Goal: Transaction & Acquisition: Download file/media

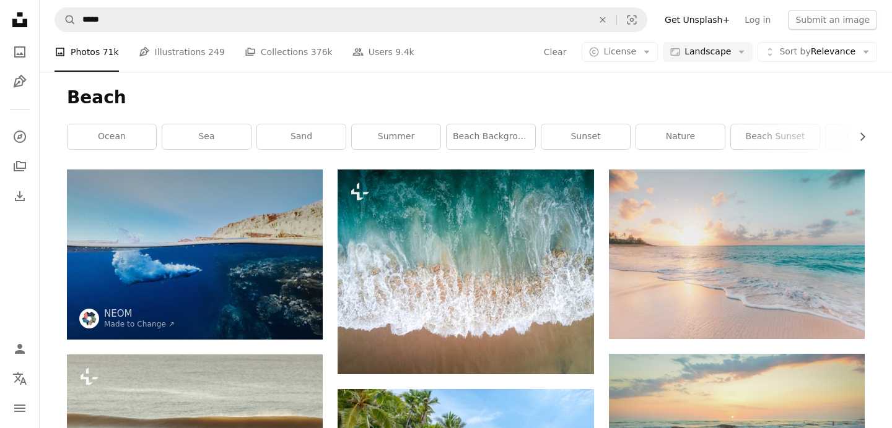
scroll to position [11627, 0]
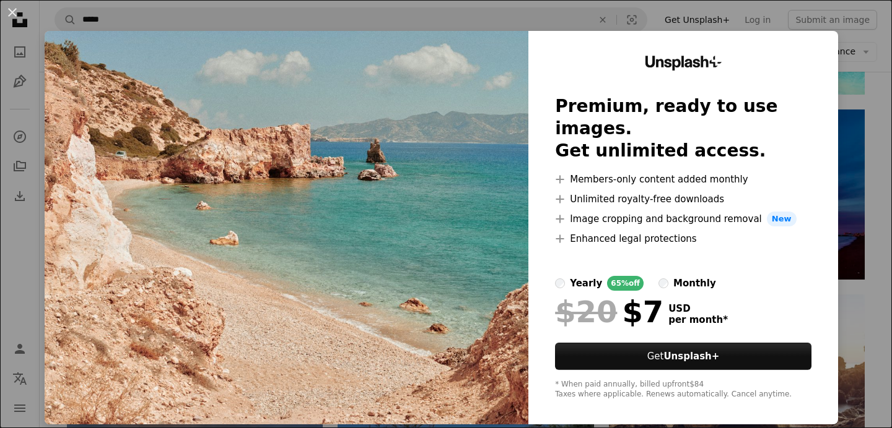
click at [391, 407] on div "An X shape Unsplash+ Premium, ready to use images. Get unlimited access. A plus…" at bounding box center [446, 214] width 892 height 428
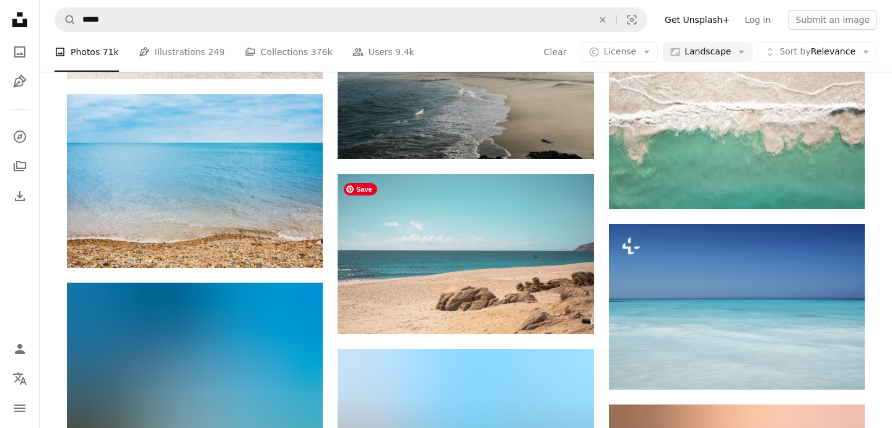
scroll to position [17790, 0]
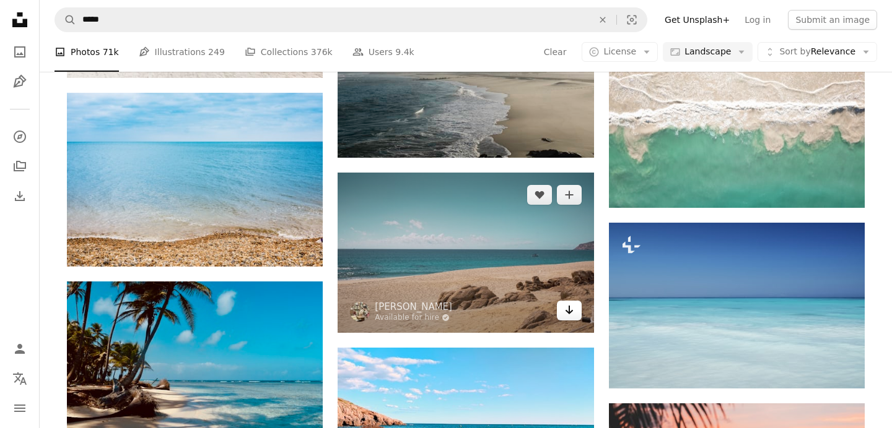
click at [570, 314] on icon "Arrow pointing down" at bounding box center [569, 310] width 10 height 15
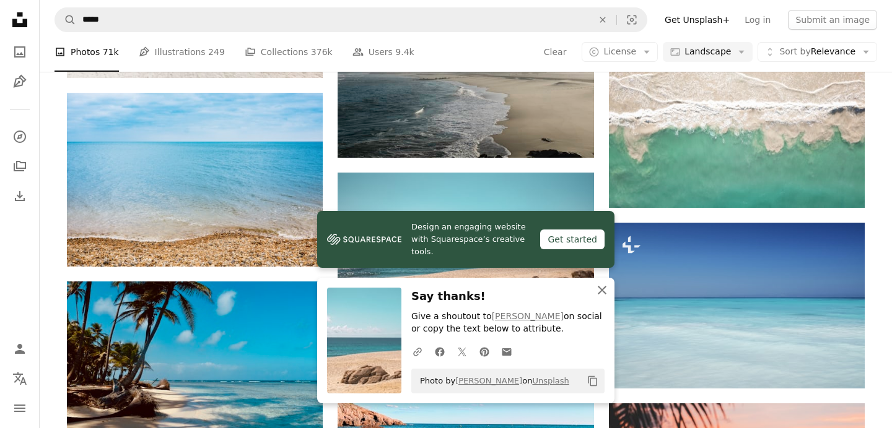
click at [604, 288] on icon "button" at bounding box center [601, 290] width 9 height 9
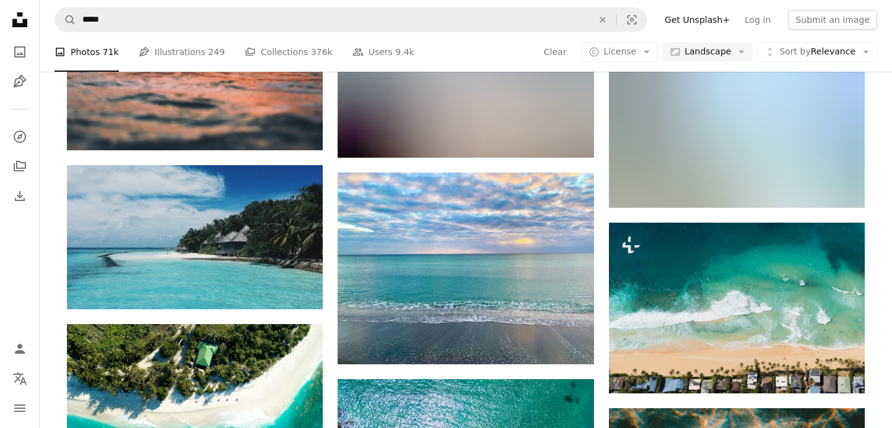
scroll to position [20735, 0]
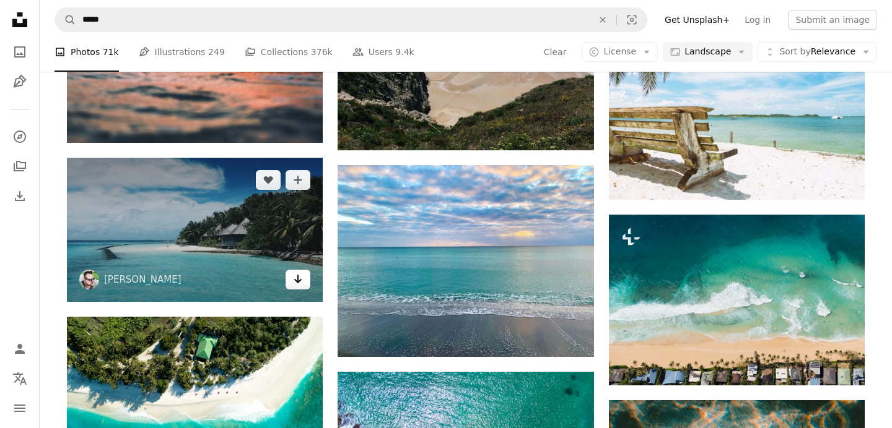
click at [302, 278] on icon "Arrow pointing down" at bounding box center [298, 279] width 10 height 15
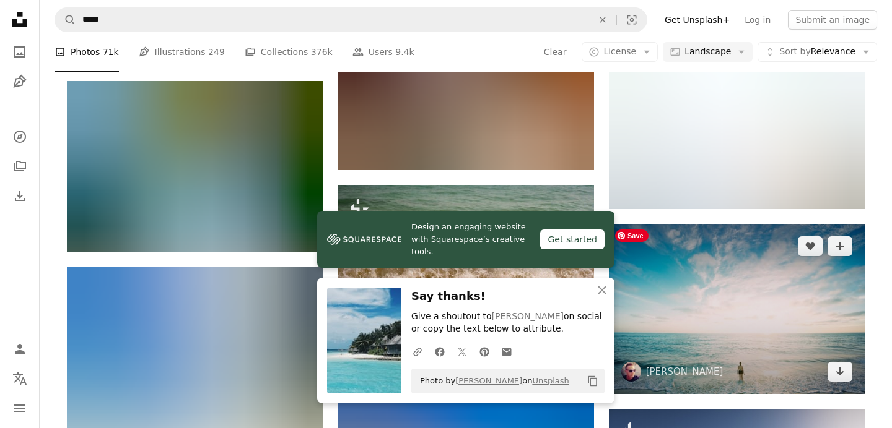
scroll to position [21289, 0]
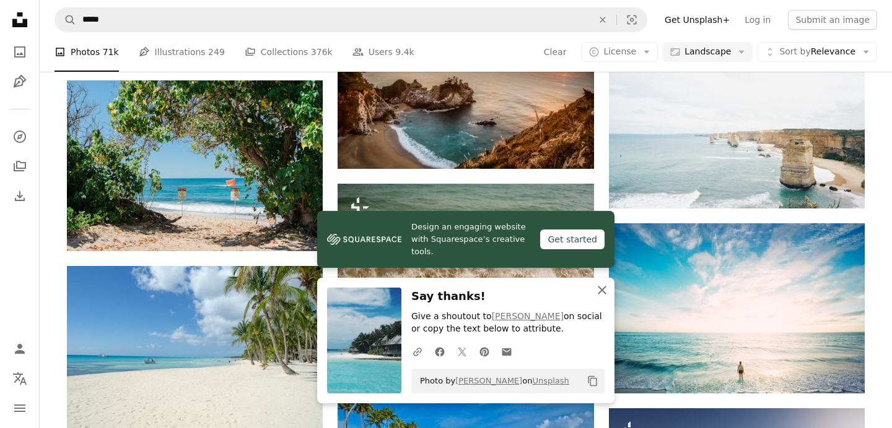
click at [601, 290] on icon "button" at bounding box center [601, 290] width 9 height 9
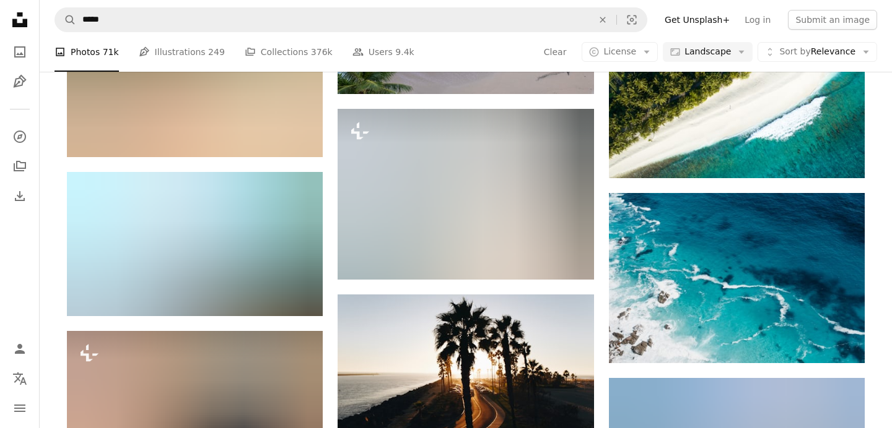
scroll to position [28312, 0]
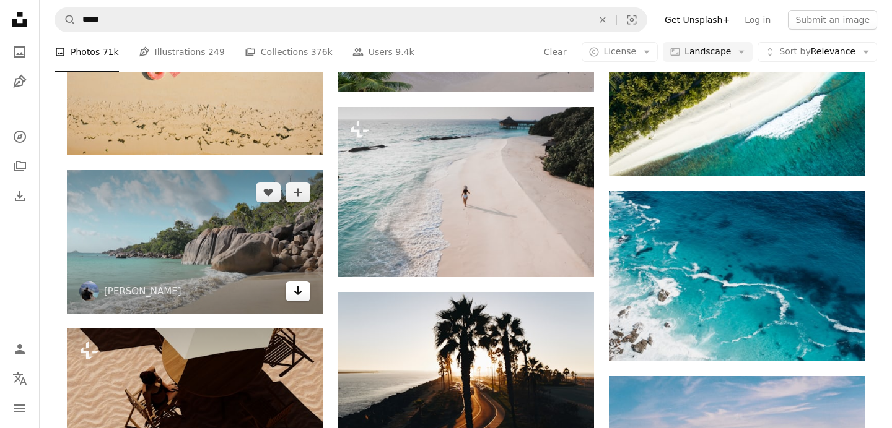
click at [298, 284] on icon "Arrow pointing down" at bounding box center [298, 291] width 10 height 15
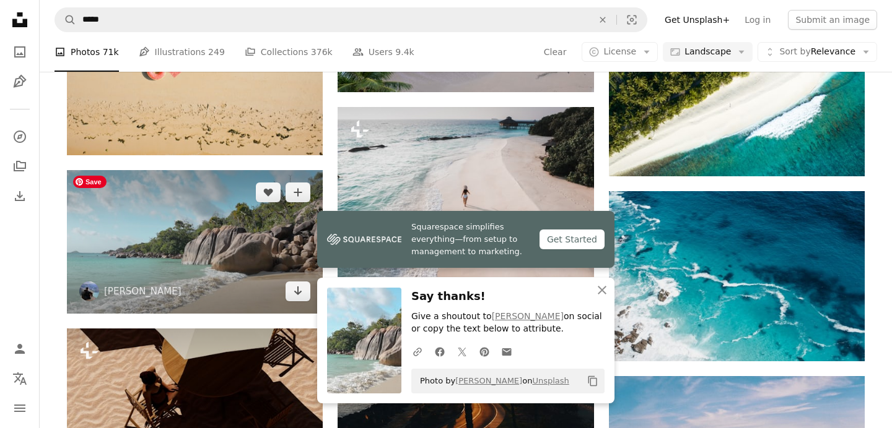
click at [214, 251] on img at bounding box center [195, 242] width 256 height 144
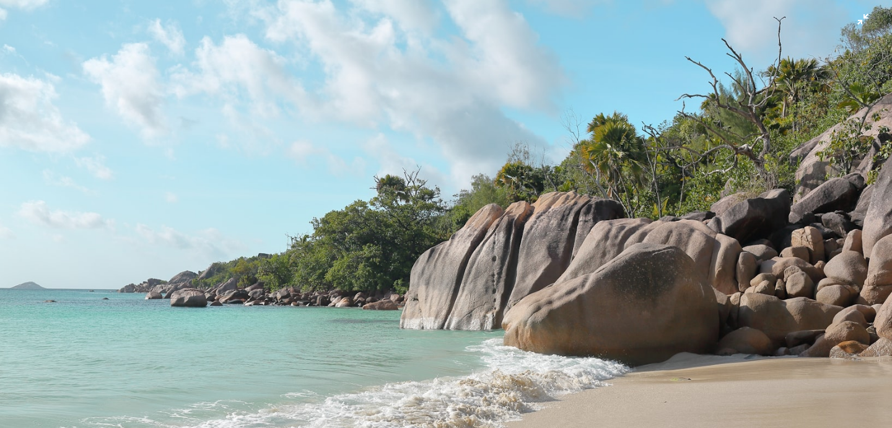
click at [396, 260] on img "Zoom out on this image" at bounding box center [445, 250] width 893 height 502
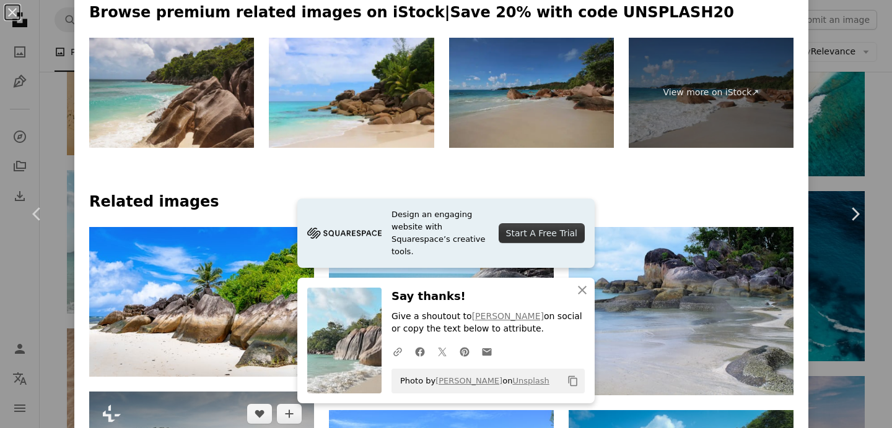
scroll to position [656, 0]
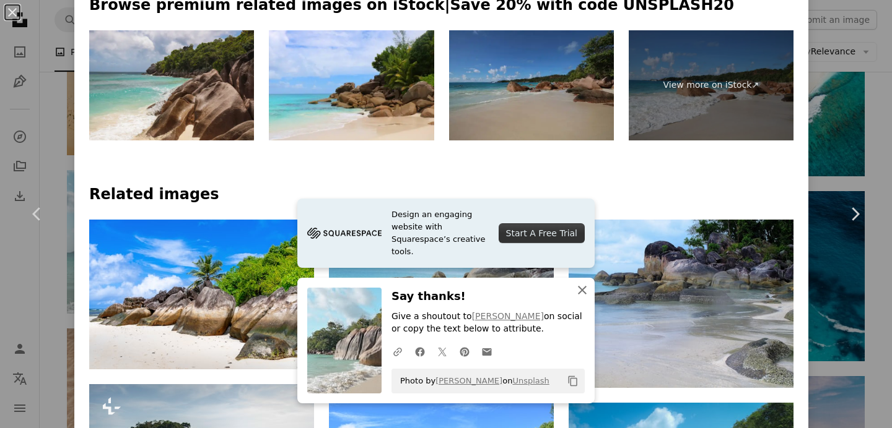
click at [581, 286] on icon "An X shape" at bounding box center [582, 290] width 15 height 15
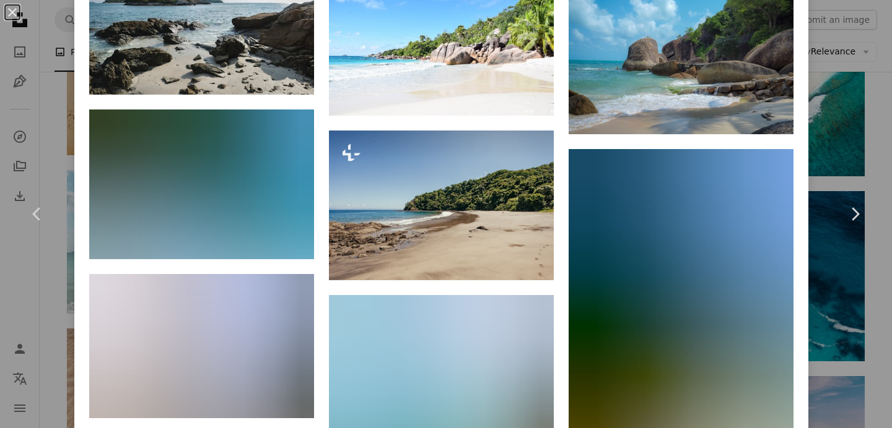
scroll to position [1098, 0]
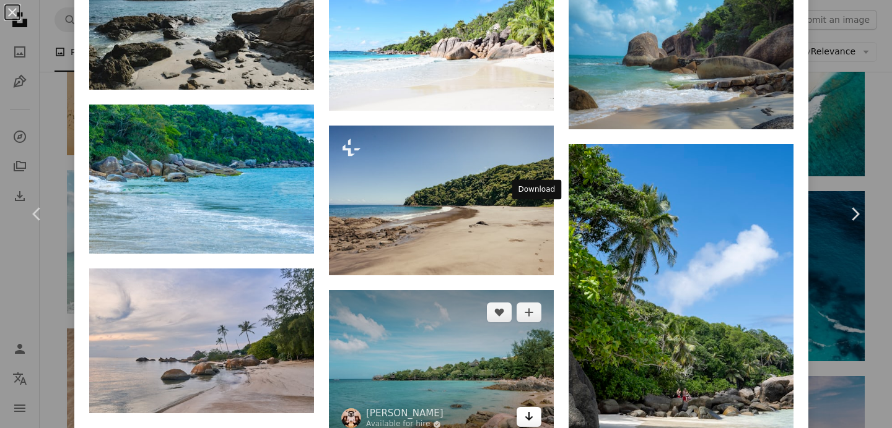
click at [532, 409] on icon "Arrow pointing down" at bounding box center [529, 416] width 10 height 15
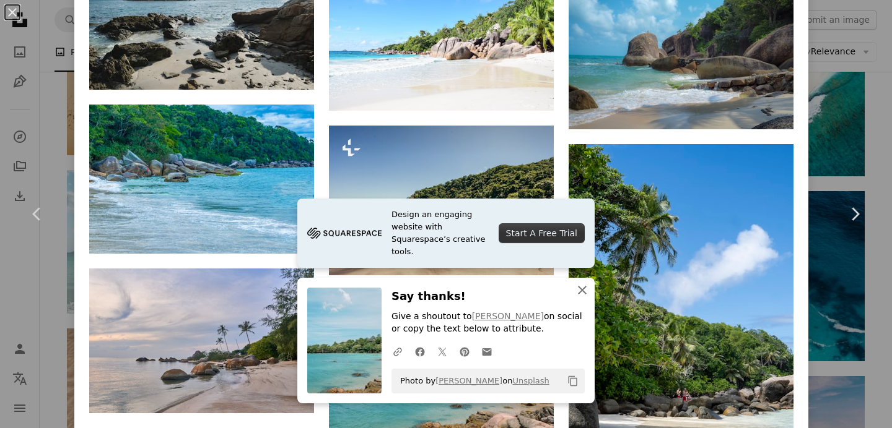
click at [581, 282] on button "An X shape Close" at bounding box center [582, 290] width 25 height 25
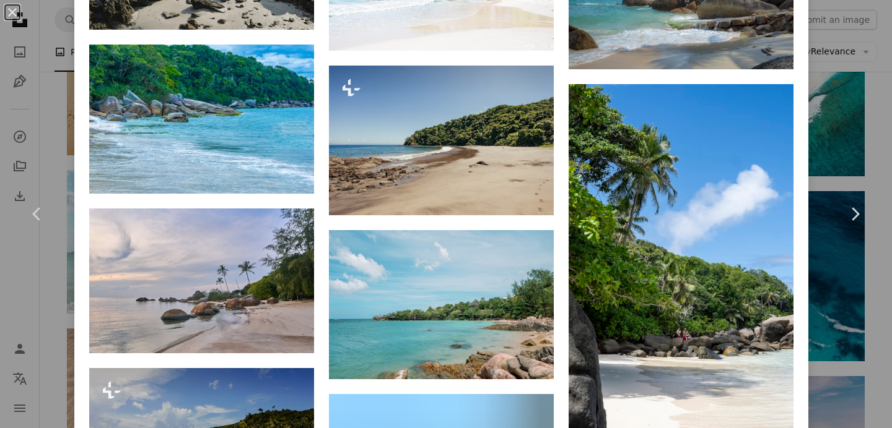
scroll to position [1243, 0]
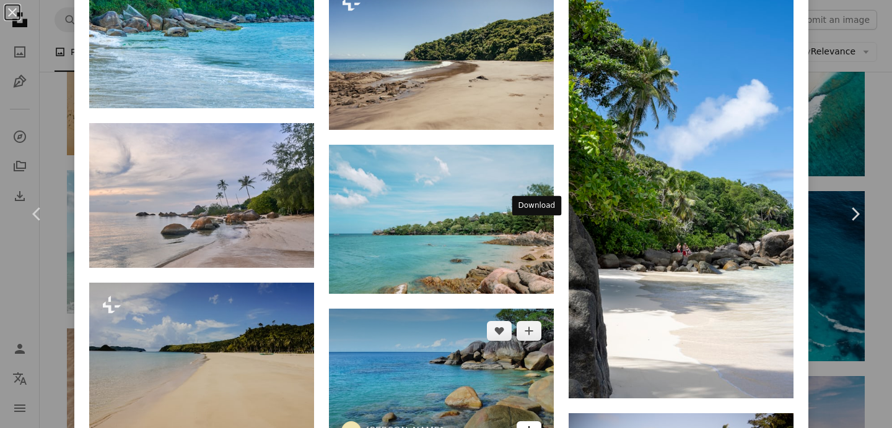
click at [533, 424] on icon "Arrow pointing down" at bounding box center [529, 431] width 10 height 15
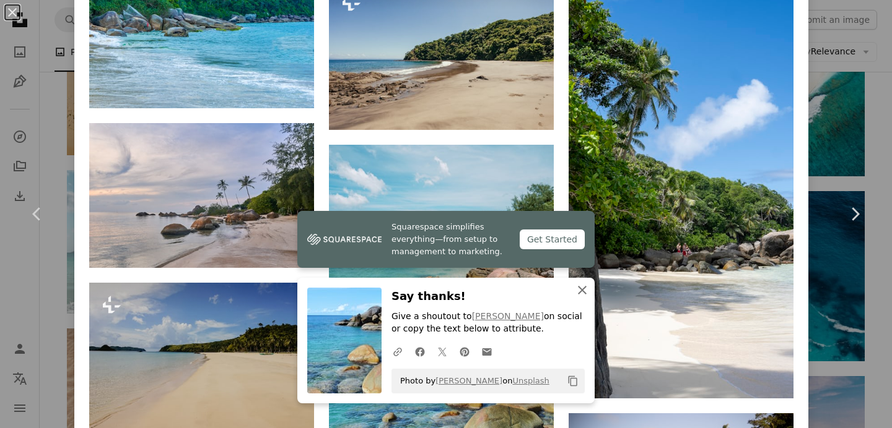
click at [580, 284] on icon "An X shape" at bounding box center [582, 290] width 15 height 15
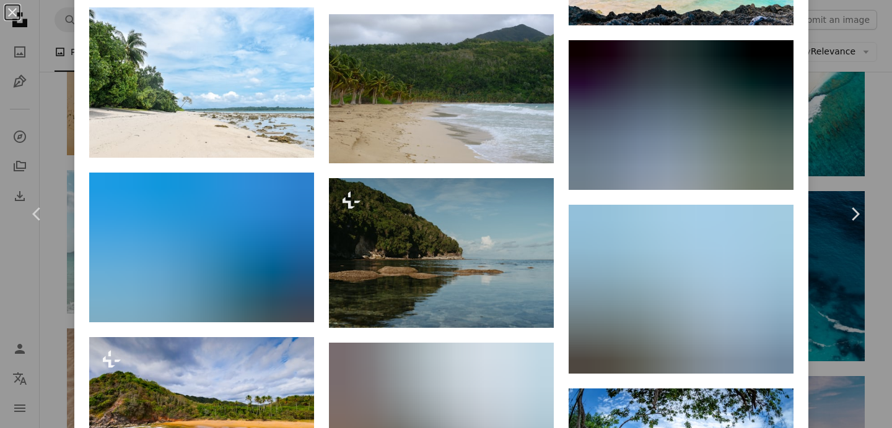
scroll to position [5548, 0]
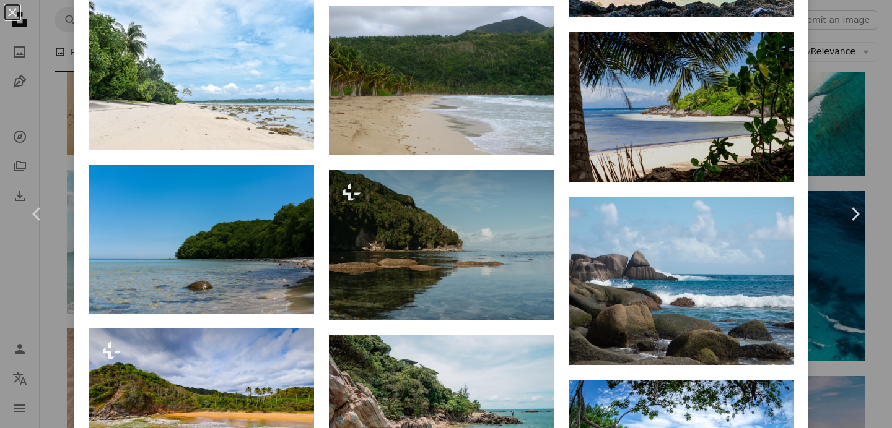
click at [872, 95] on div "An X shape Chevron left Chevron right [PERSON_NAME] maksimshutov A heart A plus…" at bounding box center [446, 214] width 892 height 428
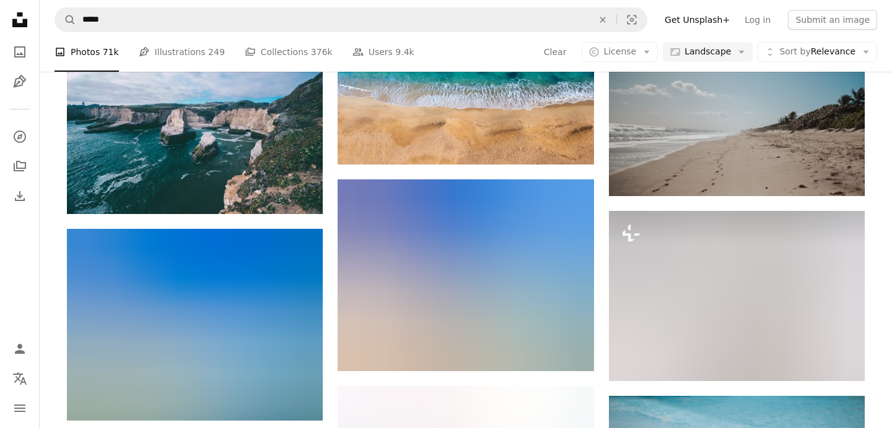
scroll to position [37547, 0]
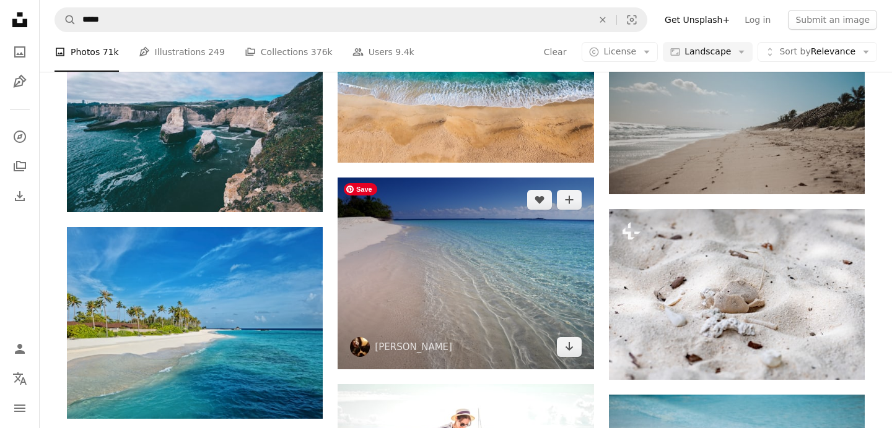
click at [528, 296] on img at bounding box center [465, 274] width 256 height 192
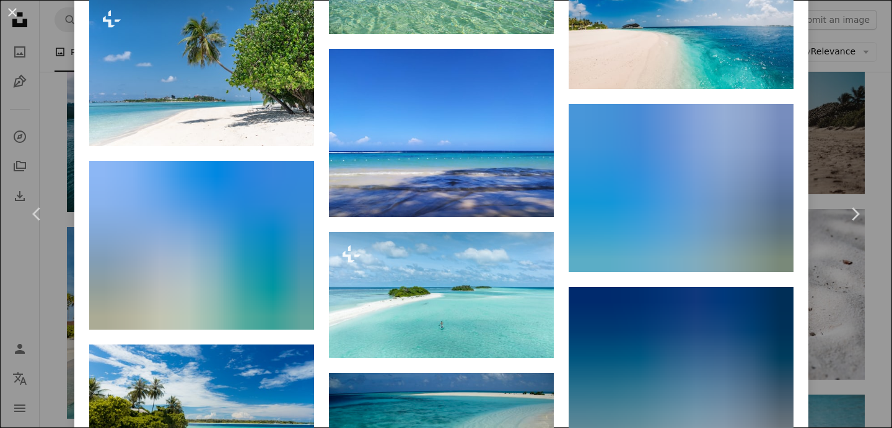
scroll to position [3959, 0]
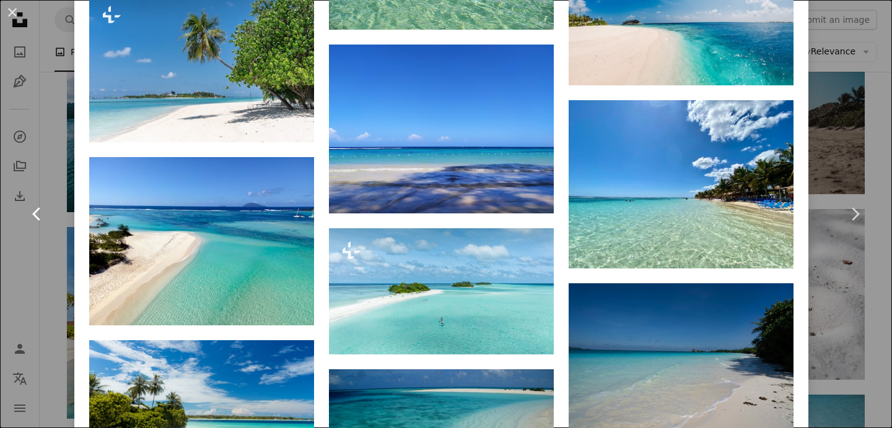
click at [48, 259] on link "Chevron left" at bounding box center [37, 214] width 74 height 119
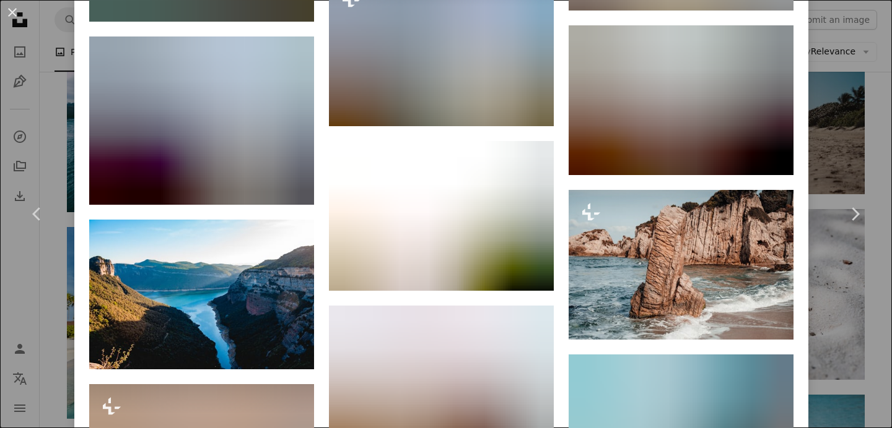
scroll to position [4142, 0]
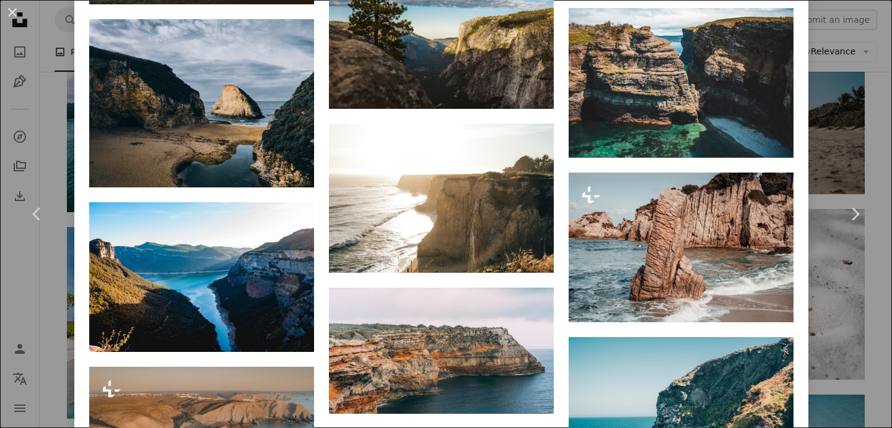
click at [884, 147] on div "An X shape Chevron left Chevron right [PERSON_NAME] Available for hire A checkm…" at bounding box center [446, 214] width 892 height 428
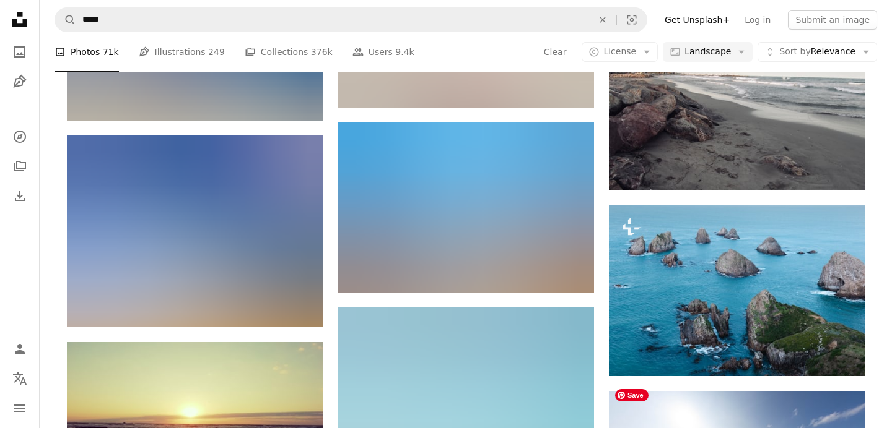
scroll to position [45351, 0]
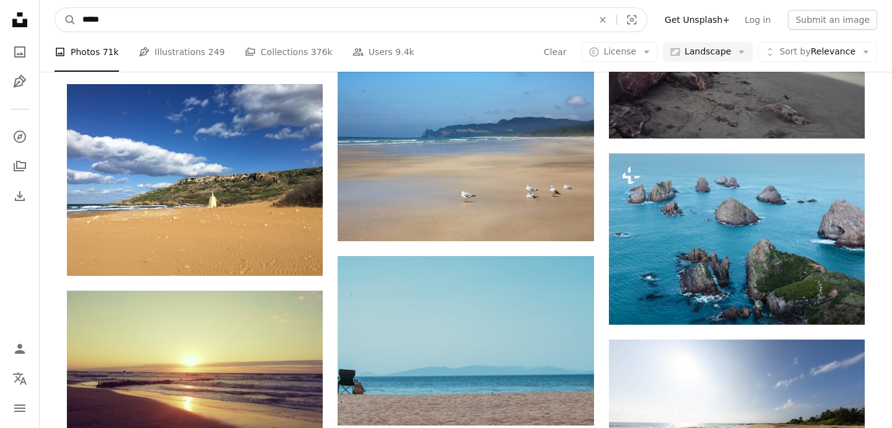
click at [160, 17] on input "*****" at bounding box center [332, 20] width 513 height 24
type input "**********"
click at [55, 8] on button "A magnifying glass" at bounding box center [65, 20] width 21 height 24
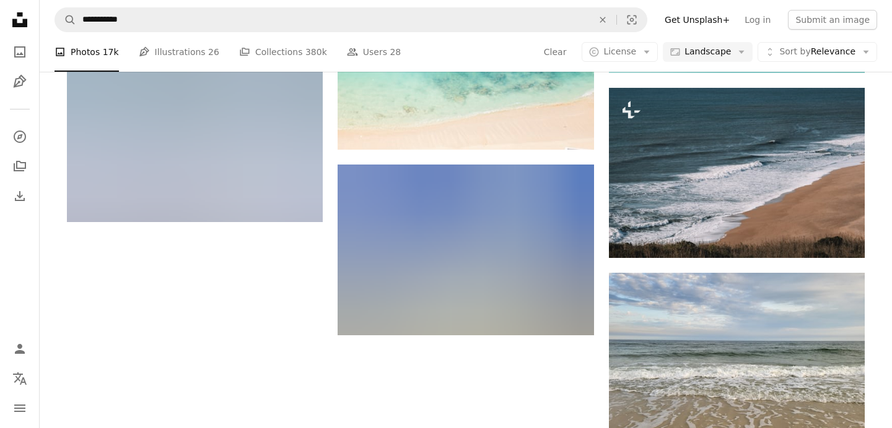
scroll to position [1354, 0]
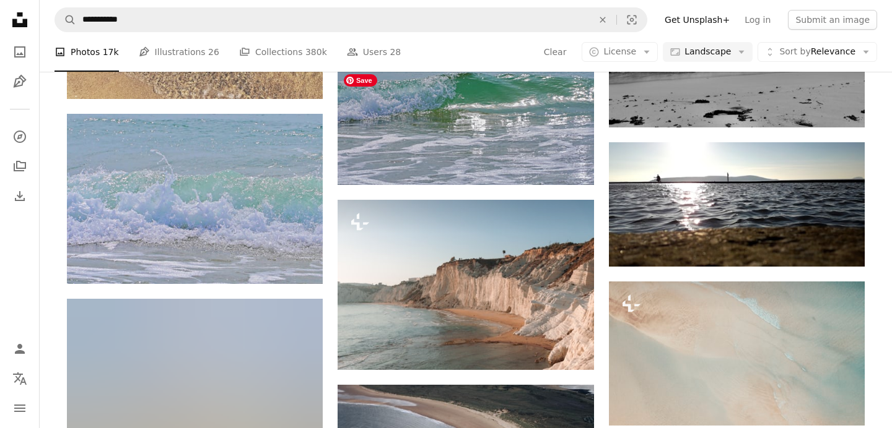
scroll to position [1807, 0]
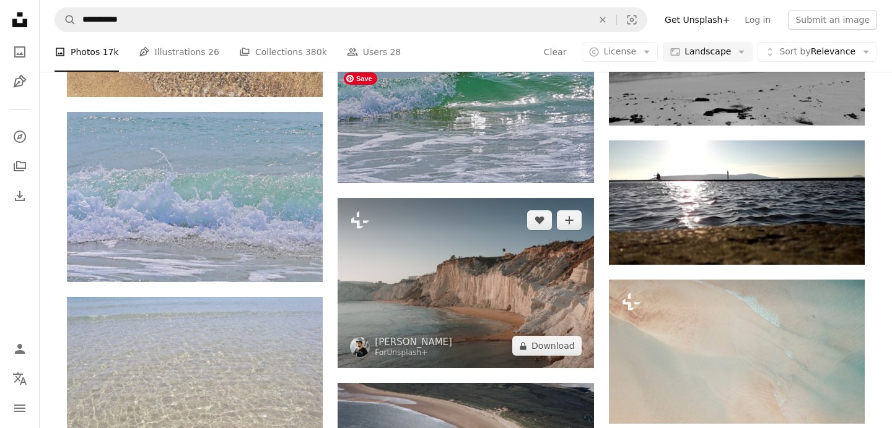
click at [513, 198] on img at bounding box center [465, 283] width 256 height 170
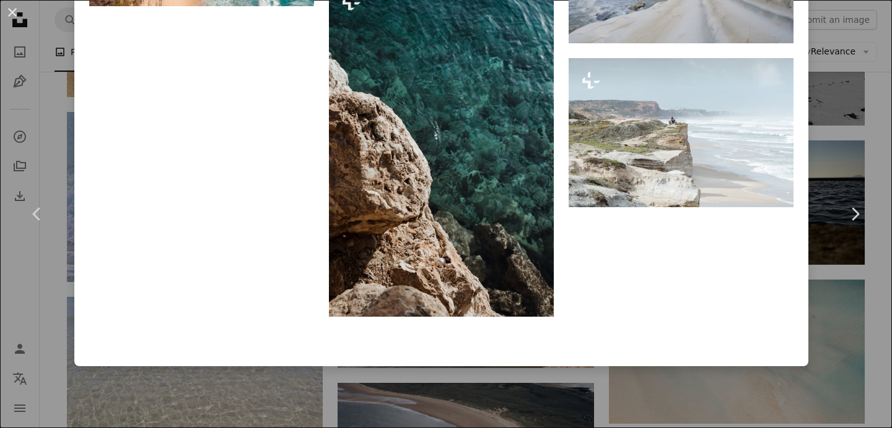
scroll to position [6976, 0]
click at [838, 143] on div "An X shape Chevron left Chevron right [PERSON_NAME] For Unsplash+ A heart A plu…" at bounding box center [446, 214] width 892 height 428
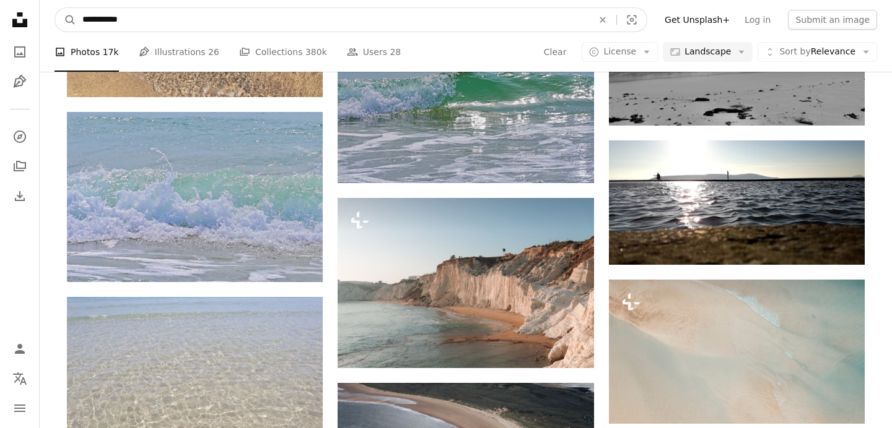
click at [155, 20] on input "**********" at bounding box center [332, 20] width 513 height 24
click at [82, 17] on input "**********" at bounding box center [332, 20] width 513 height 24
type input "**********"
click at [55, 8] on button "A magnifying glass" at bounding box center [65, 20] width 21 height 24
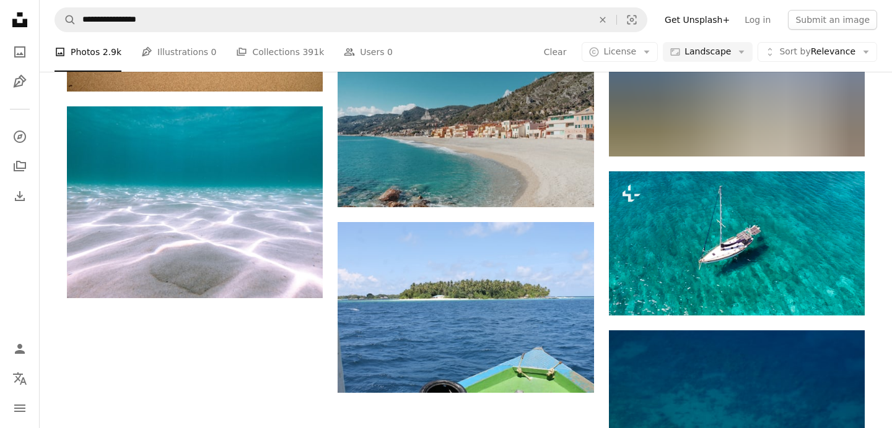
scroll to position [1195, 0]
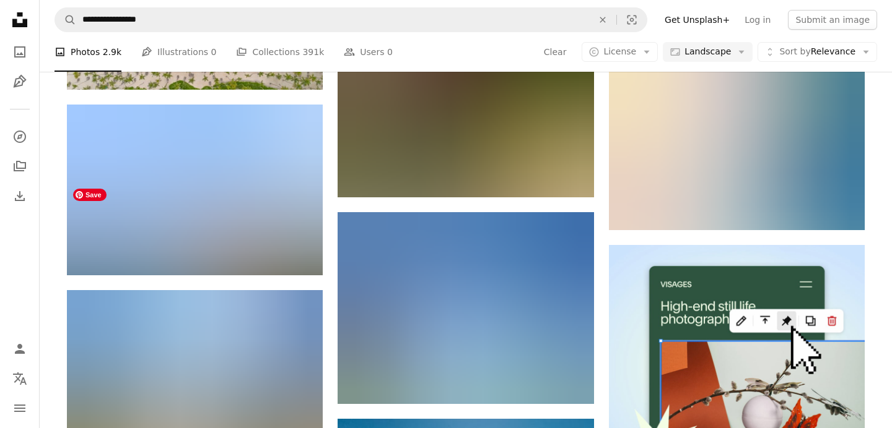
scroll to position [3409, 0]
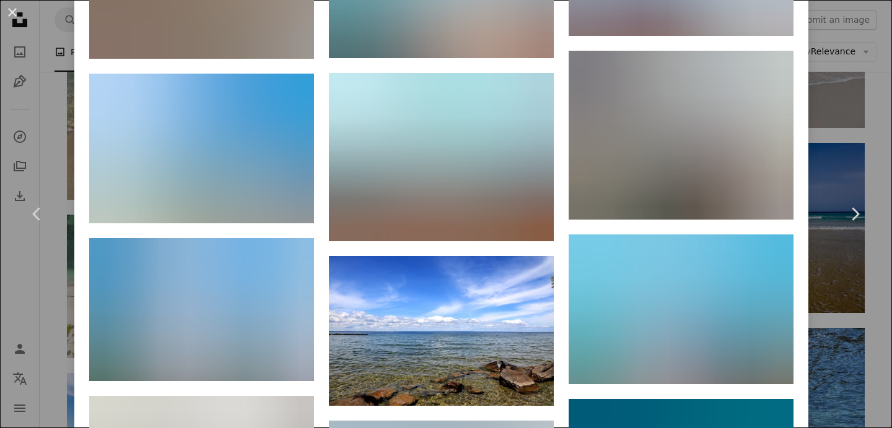
scroll to position [6078, 0]
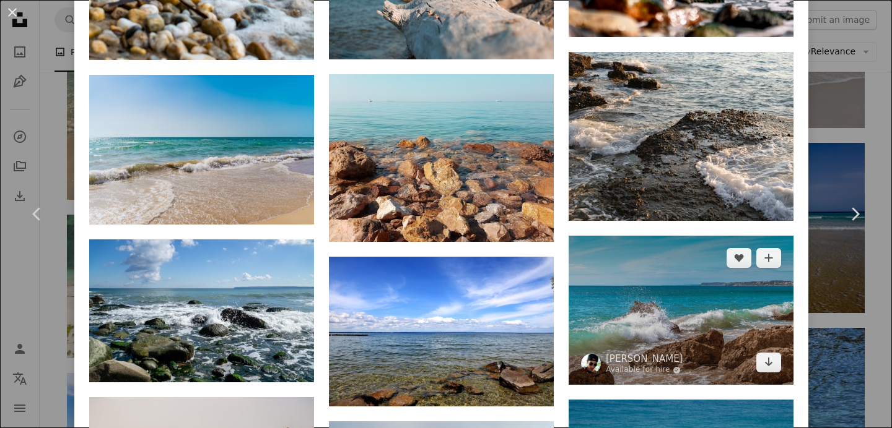
click at [716, 236] on img at bounding box center [680, 311] width 225 height 150
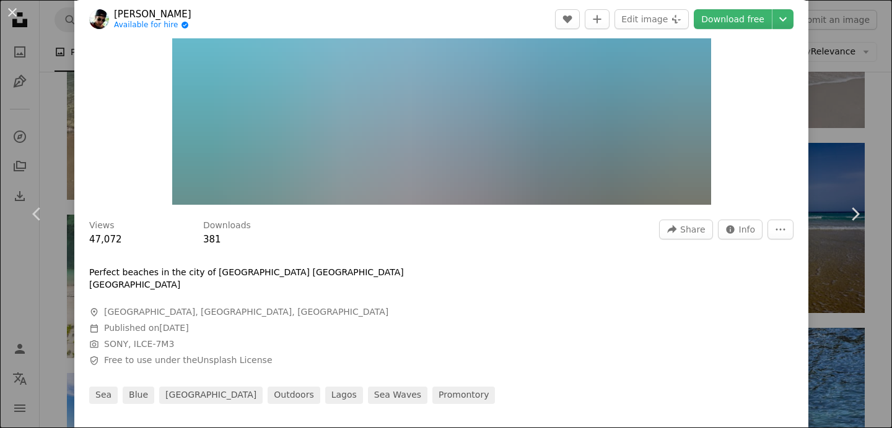
scroll to position [52, 0]
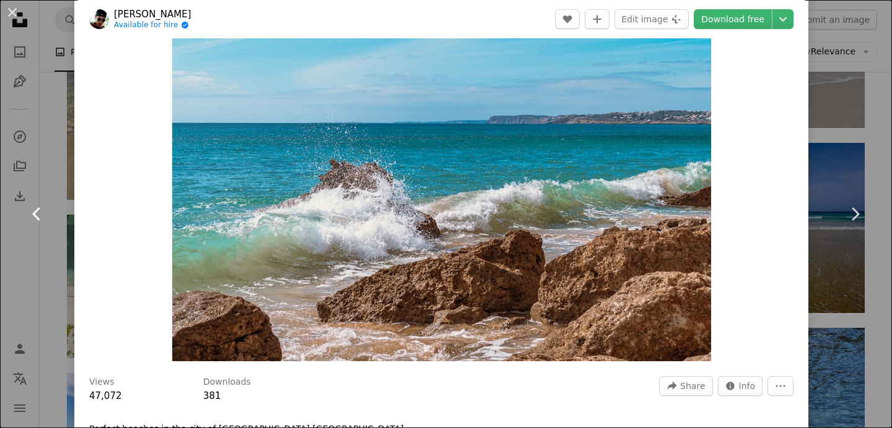
click at [12, 251] on link "Chevron left" at bounding box center [37, 214] width 74 height 119
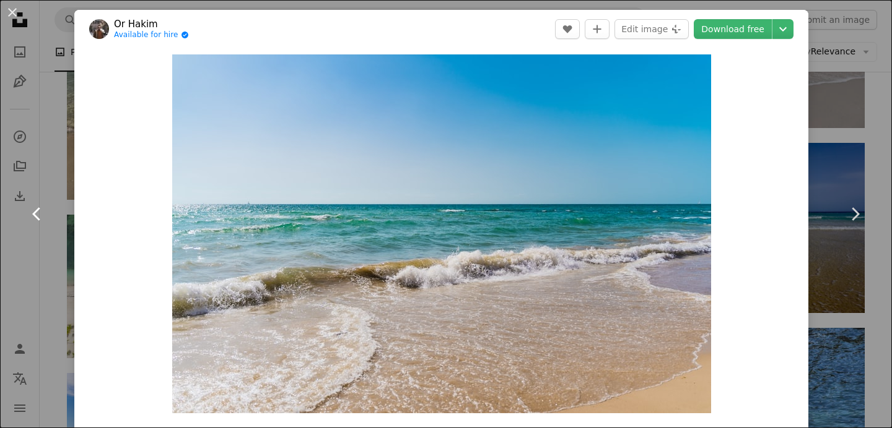
click at [49, 252] on link "Chevron left" at bounding box center [37, 214] width 74 height 119
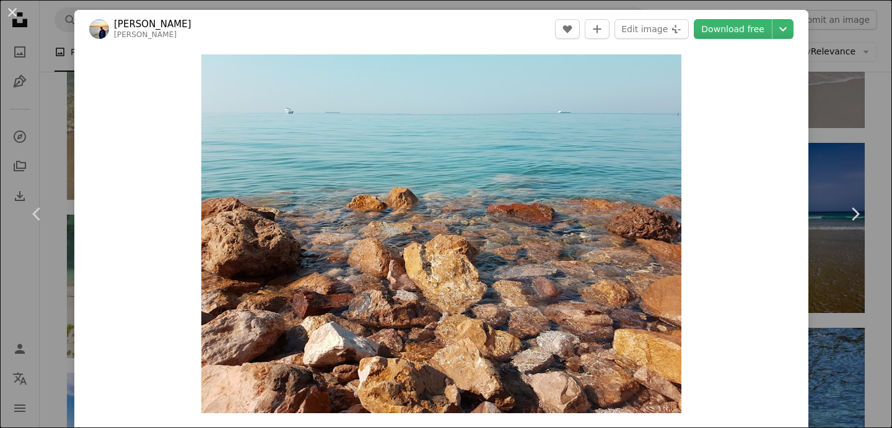
click at [66, 20] on div "An X shape Chevron left Chevron right [PERSON_NAME] abdelrahmanwael A heart A p…" at bounding box center [446, 214] width 892 height 428
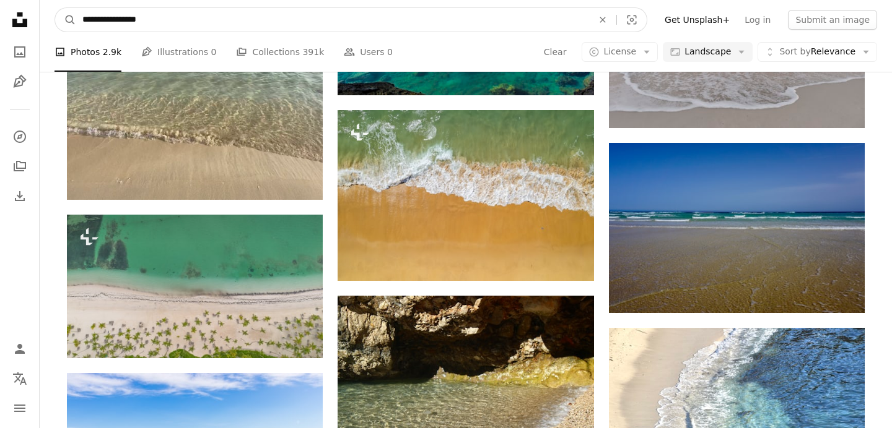
click at [173, 9] on input "**********" at bounding box center [332, 20] width 513 height 24
type input "**********"
click at [55, 8] on button "A magnifying glass" at bounding box center [65, 20] width 21 height 24
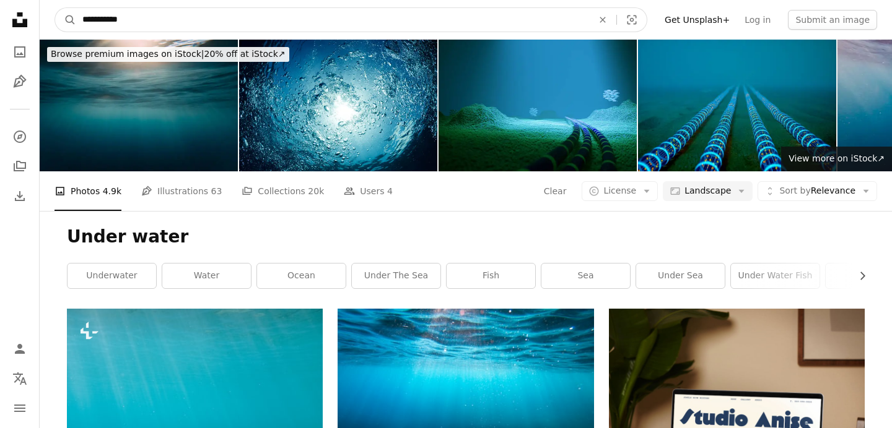
click at [149, 16] on input "**********" at bounding box center [332, 20] width 513 height 24
type input "**********"
click button "A magnifying glass" at bounding box center [65, 20] width 21 height 24
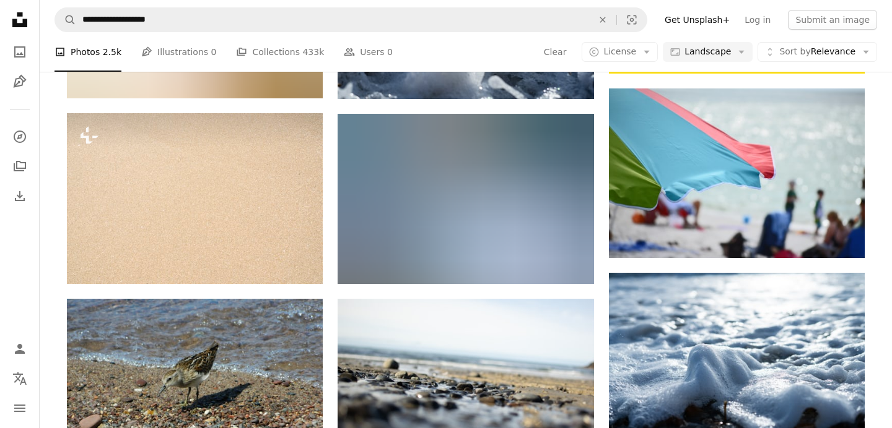
scroll to position [591, 0]
